Goal: Information Seeking & Learning: Compare options

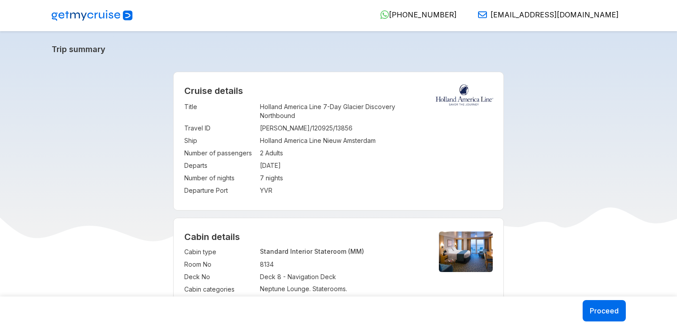
select select "*"
click at [62, 16] on img at bounding box center [92, 15] width 81 height 11
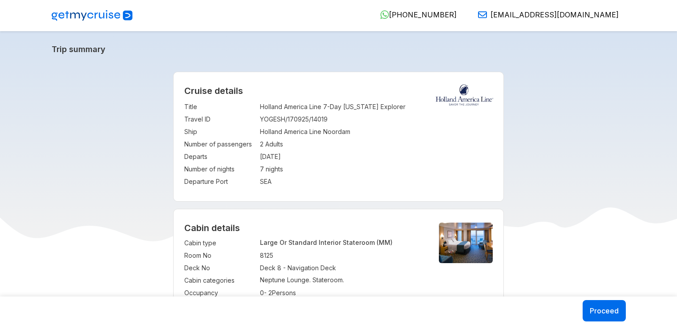
select select "*"
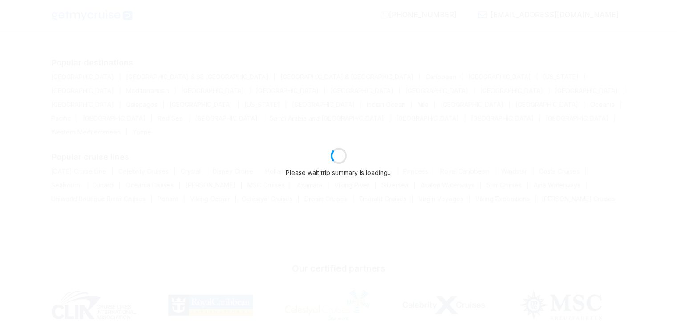
select select "*"
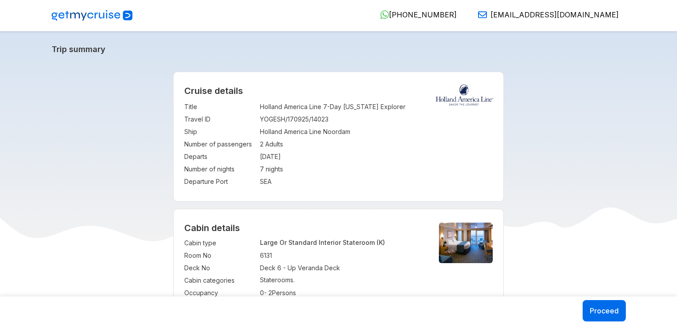
select select "*"
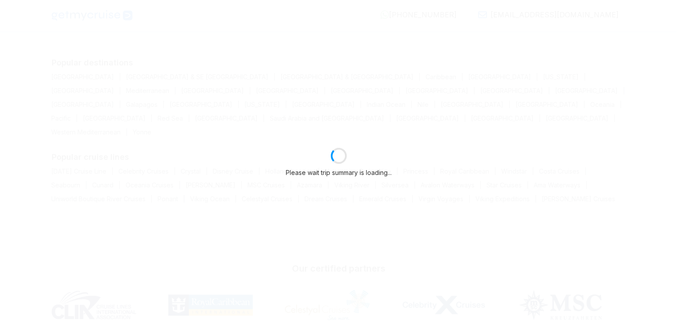
select select "*"
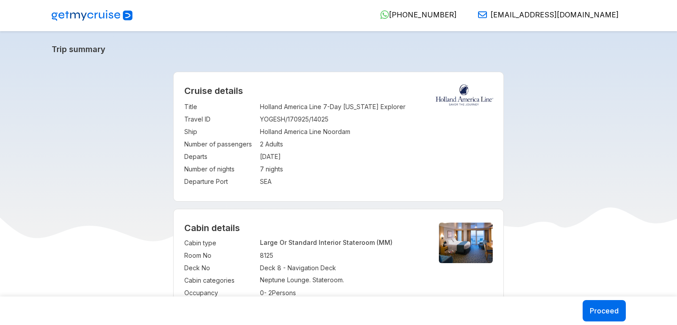
select select "*"
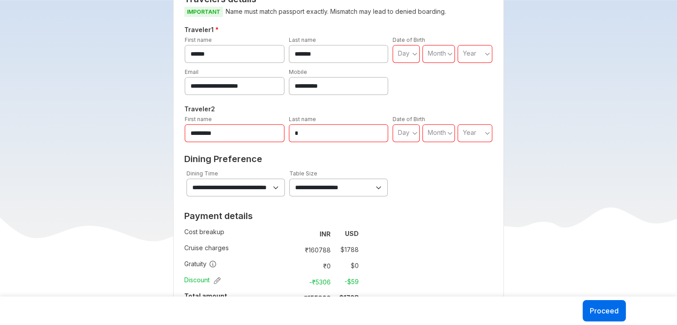
scroll to position [442, 0]
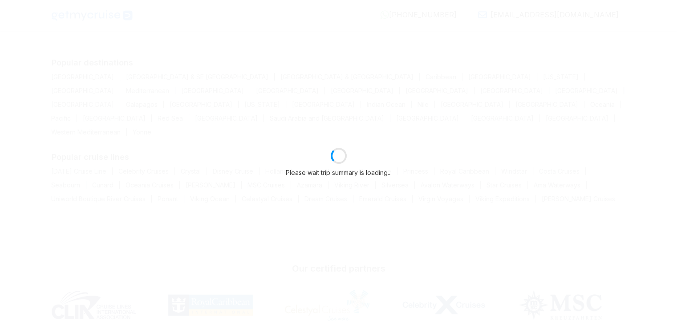
select select "*"
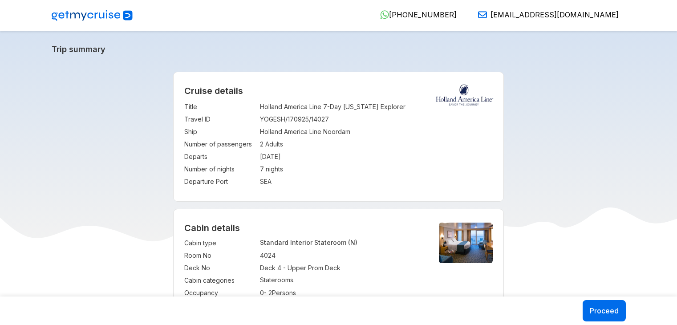
select select "*"
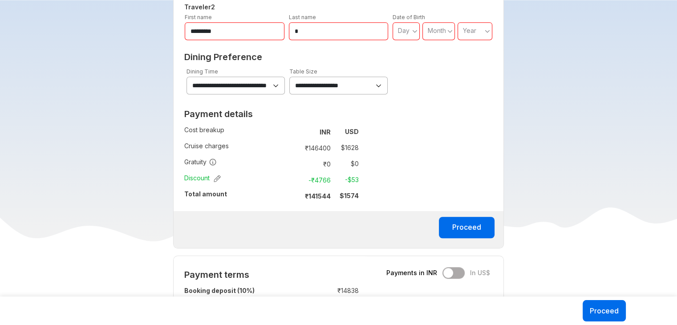
scroll to position [501, 0]
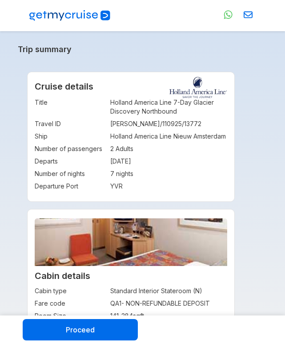
select select "*"
